Goal: Task Accomplishment & Management: Use online tool/utility

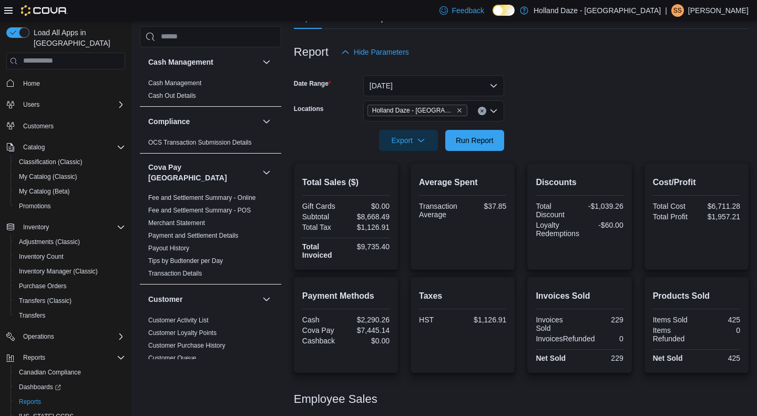
scroll to position [32, 0]
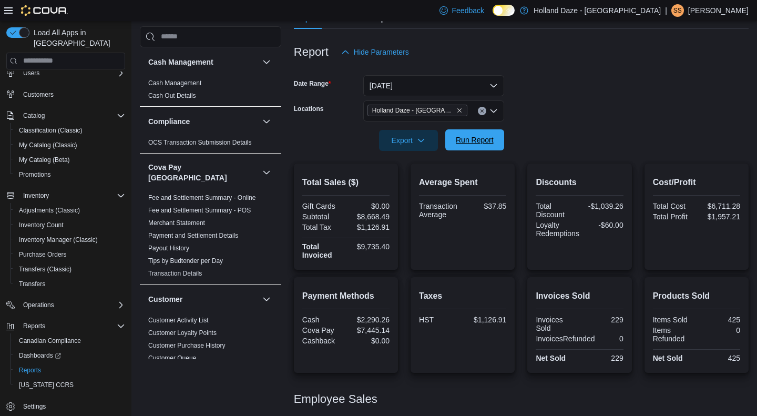
click at [479, 139] on span "Run Report" at bounding box center [475, 140] width 38 height 11
click at [459, 109] on icon "Remove Holland Daze - Orangeville from selection in this group" at bounding box center [459, 110] width 6 height 6
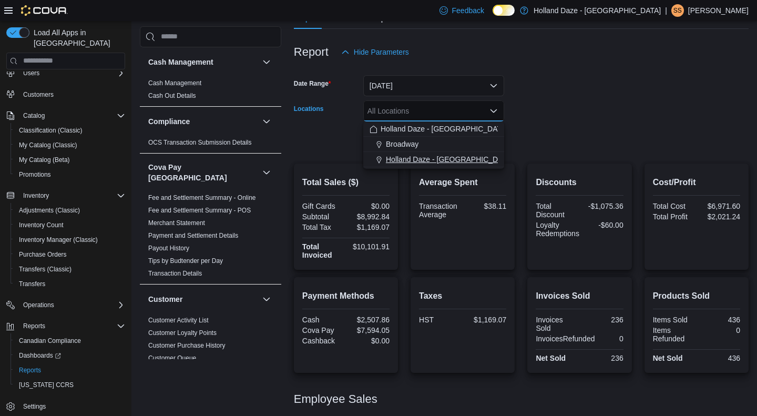
click at [445, 153] on button "Holland Daze - [GEOGRAPHIC_DATA]" at bounding box center [433, 159] width 141 height 15
click at [586, 123] on div at bounding box center [521, 125] width 455 height 8
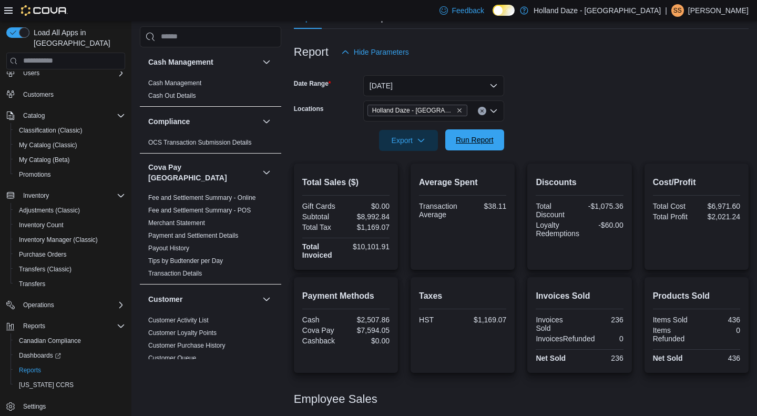
click at [482, 146] on span "Run Report" at bounding box center [475, 139] width 46 height 21
click at [494, 140] on span "Run Report" at bounding box center [475, 140] width 46 height 21
click at [461, 111] on icon "Remove Holland Daze - Orangeville from selection in this group" at bounding box center [459, 110] width 6 height 6
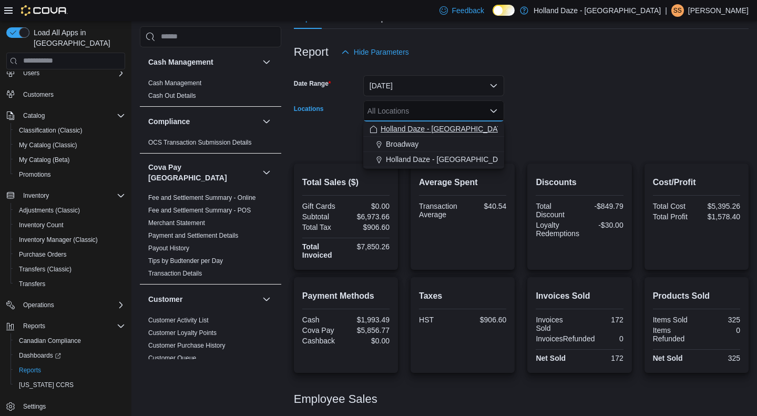
click at [451, 127] on span "Holland Daze - [GEOGRAPHIC_DATA]" at bounding box center [444, 129] width 127 height 11
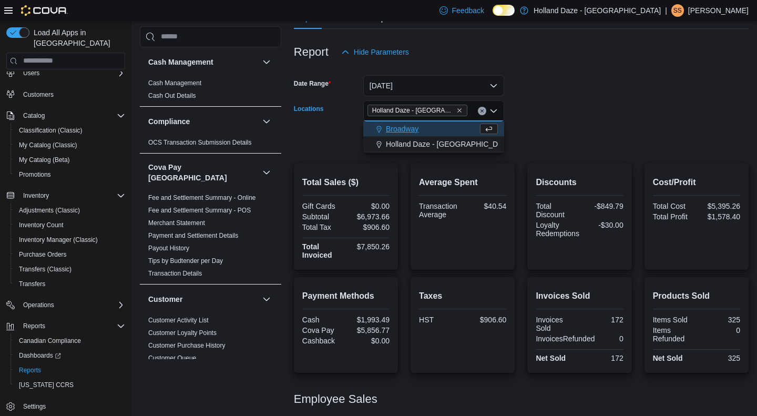
click at [540, 129] on div at bounding box center [521, 125] width 455 height 8
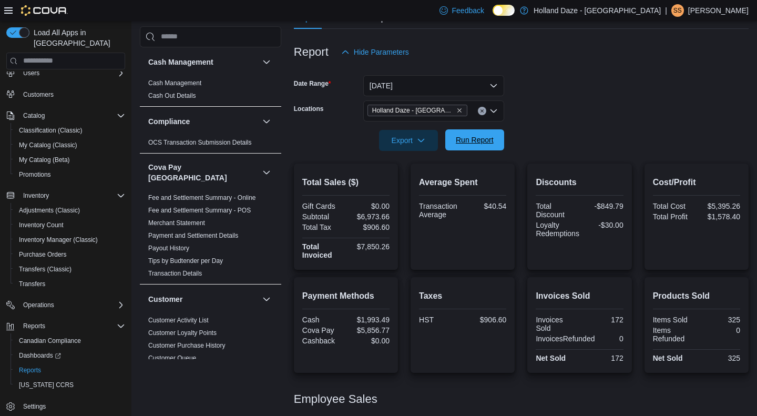
click at [497, 140] on span "Run Report" at bounding box center [475, 139] width 46 height 21
